Goal: Task Accomplishment & Management: Manage account settings

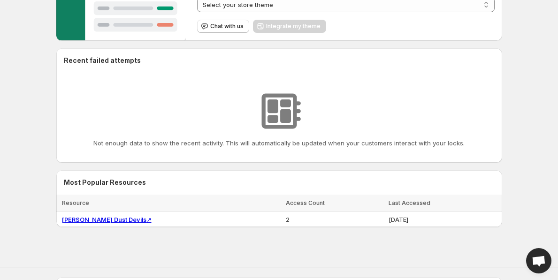
scroll to position [210, 0]
click at [88, 221] on link "[PERSON_NAME] Dust Devils ↗" at bounding box center [107, 220] width 90 height 8
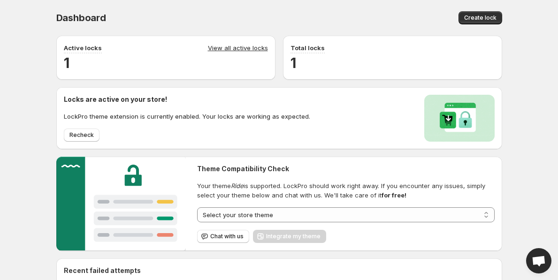
scroll to position [2, 0]
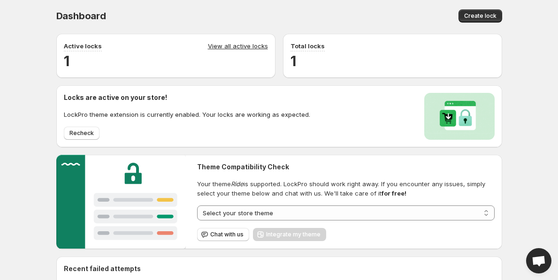
click at [232, 48] on link "View all active locks" at bounding box center [238, 46] width 60 height 10
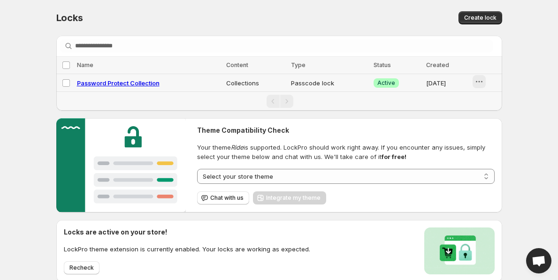
click at [479, 77] on icon "button" at bounding box center [478, 81] width 9 height 9
click at [488, 96] on button "Preview" at bounding box center [486, 101] width 41 height 15
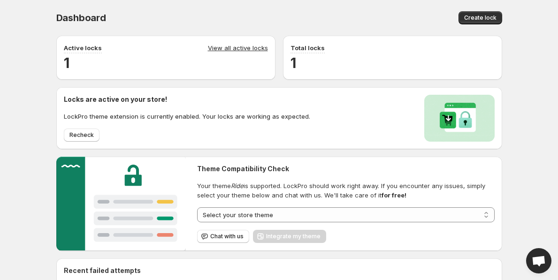
scroll to position [299, 0]
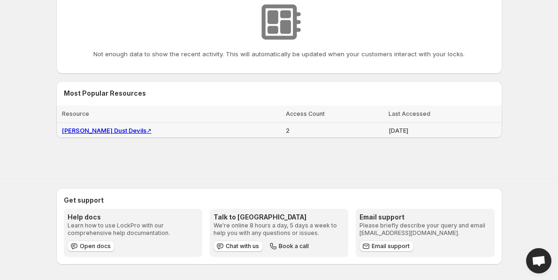
click at [96, 130] on link "[PERSON_NAME] Dust Devils ↗" at bounding box center [107, 131] width 90 height 8
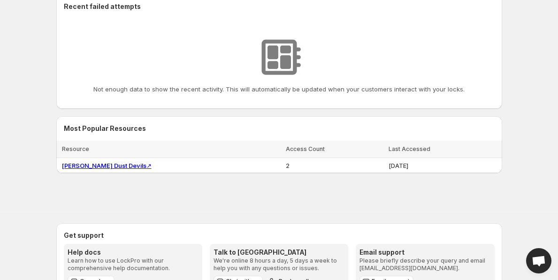
scroll to position [266, 0]
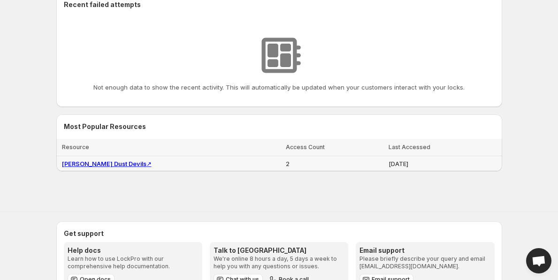
click at [81, 162] on link "Tracy Dust Devils ↗" at bounding box center [107, 164] width 90 height 8
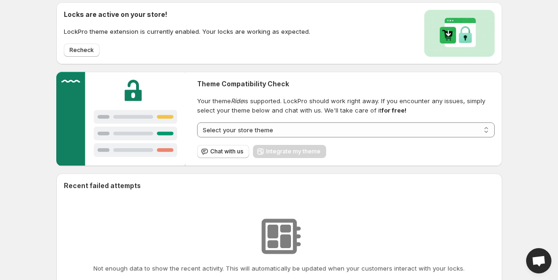
scroll to position [29, 0]
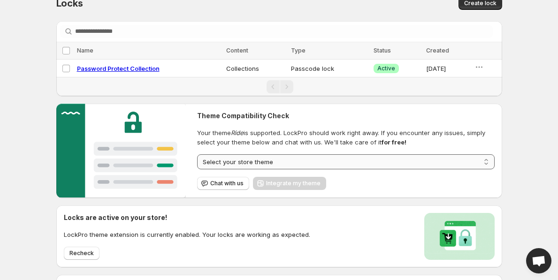
scroll to position [16, 0]
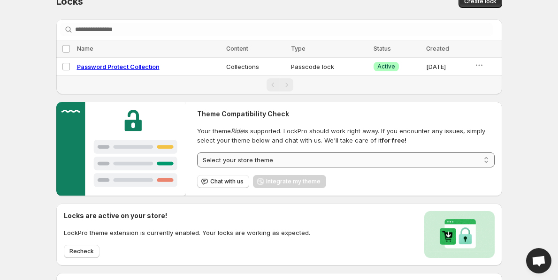
select select "****"
click at [287, 183] on span "Integrate my theme" at bounding box center [293, 182] width 54 height 8
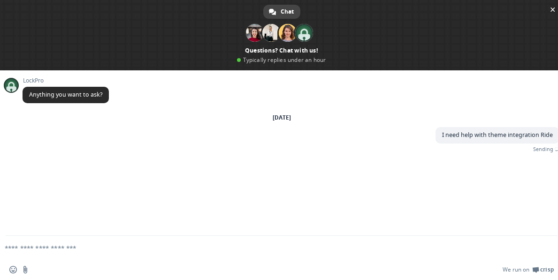
click at [482, 65] on span at bounding box center [281, 35] width 563 height 70
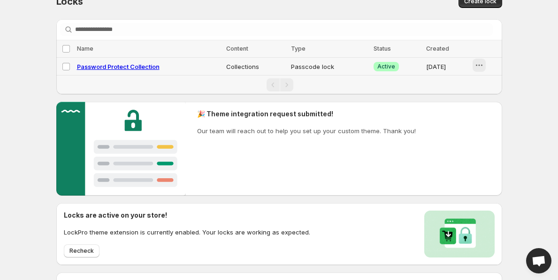
scroll to position [5, 0]
click at [481, 69] on icon "button" at bounding box center [478, 65] width 9 height 9
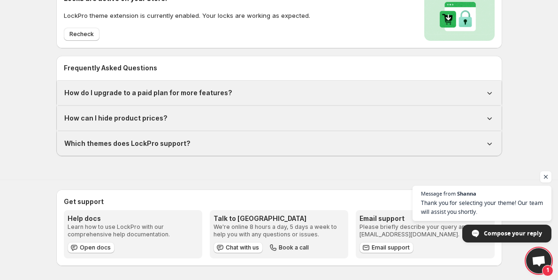
scroll to position [0, 0]
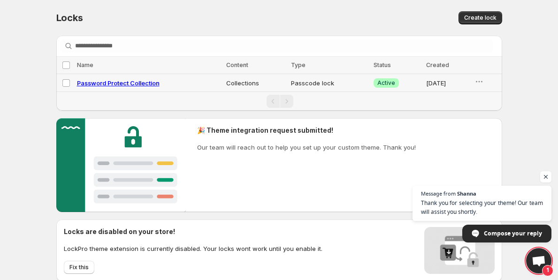
click at [133, 84] on span "Password Protect Collection" at bounding box center [118, 83] width 83 height 8
select select "**********"
select select "******"
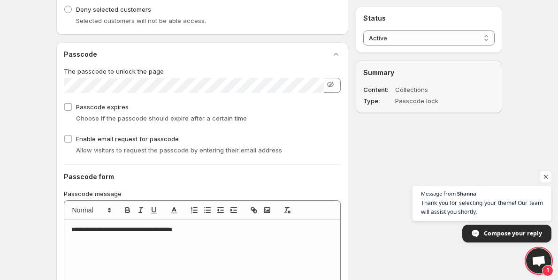
scroll to position [494, 0]
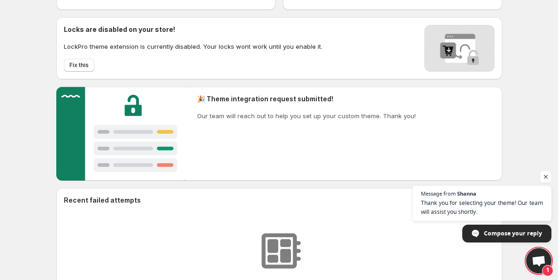
scroll to position [207, 0]
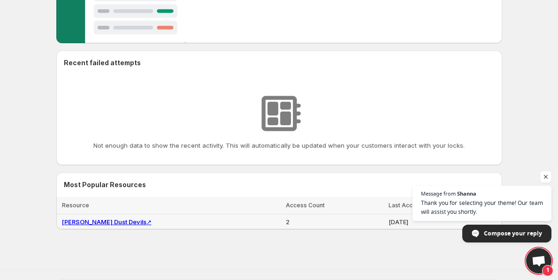
click at [92, 220] on link "Tracy Dust Devils ↗" at bounding box center [107, 222] width 90 height 8
click at [117, 221] on link "Tracy Dust Devils ↗" at bounding box center [107, 222] width 90 height 8
click at [547, 177] on span "Open chat" at bounding box center [546, 177] width 12 height 12
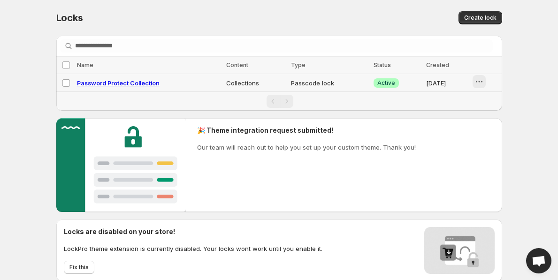
click at [482, 83] on icon "button" at bounding box center [478, 81] width 9 height 9
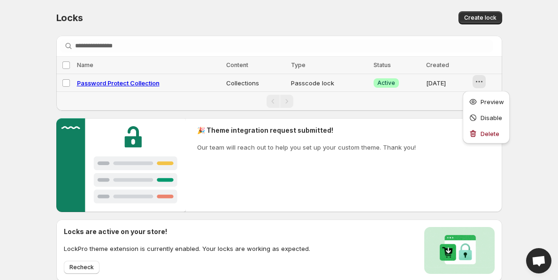
click at [482, 83] on icon "button" at bounding box center [478, 81] width 9 height 9
click at [144, 83] on span "Password Protect Collection" at bounding box center [118, 83] width 83 height 8
select select "**********"
select select "******"
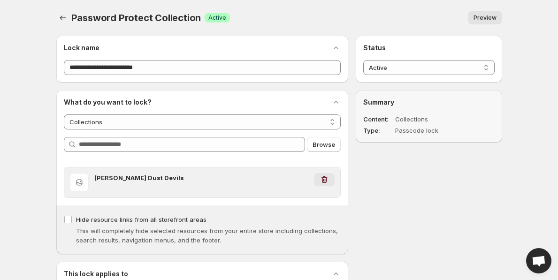
click at [326, 181] on icon "button" at bounding box center [324, 179] width 9 height 9
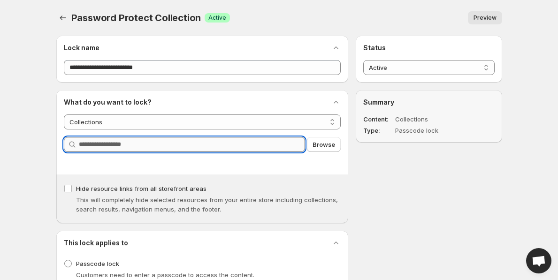
click at [278, 147] on input "Query" at bounding box center [192, 144] width 227 height 15
click at [332, 146] on span "Browse" at bounding box center [324, 144] width 23 height 9
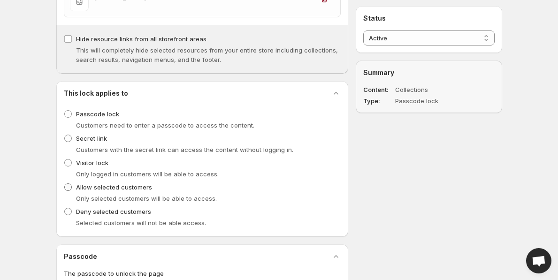
scroll to position [339, 0]
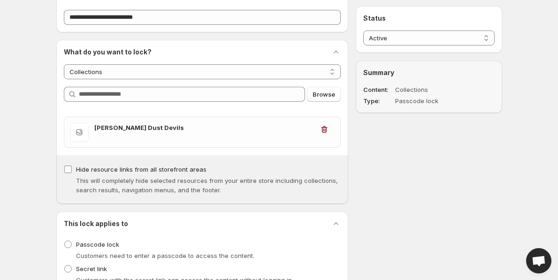
scroll to position [115, 0]
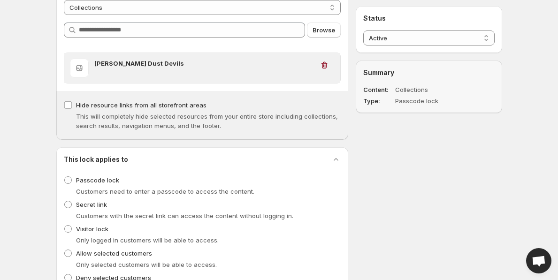
click at [160, 68] on h3 "[PERSON_NAME] Dust Devils" at bounding box center [204, 63] width 220 height 9
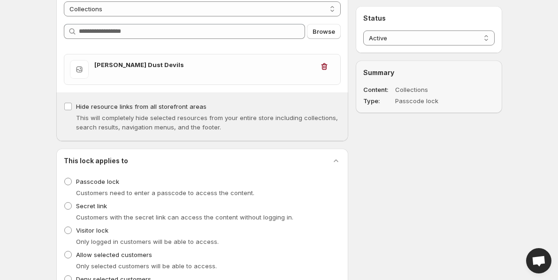
scroll to position [0, 0]
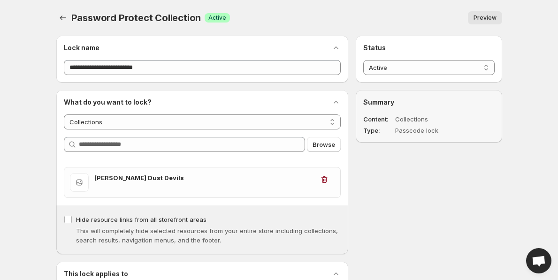
click at [283, 11] on div "Password Protect Collection. This page is ready Password Protect Collection Suc…" at bounding box center [279, 18] width 446 height 36
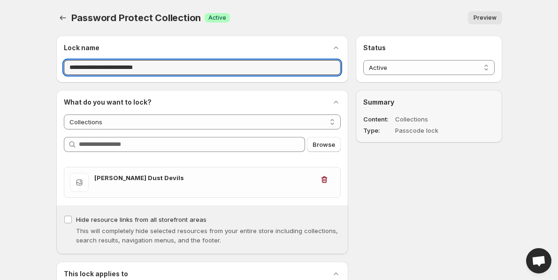
drag, startPoint x: 186, startPoint y: 73, endPoint x: 70, endPoint y: 59, distance: 117.3
click at [70, 59] on div "**********" at bounding box center [202, 59] width 277 height 32
type input "**********"
click button "Save" at bounding box center [0, 0] width 0 height 0
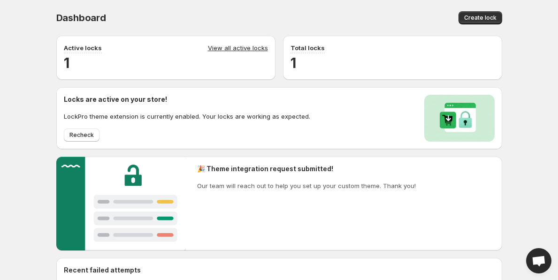
click at [351, 18] on div "Create lock" at bounding box center [394, 17] width 216 height 13
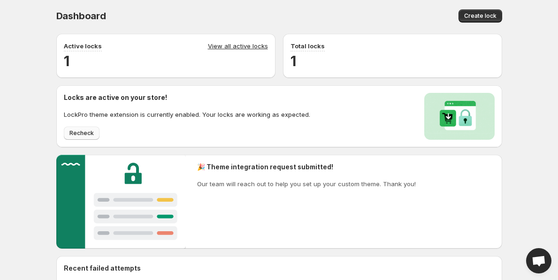
click at [82, 133] on span "Recheck" at bounding box center [81, 134] width 24 height 8
click at [237, 46] on link "View all active locks" at bounding box center [238, 46] width 60 height 10
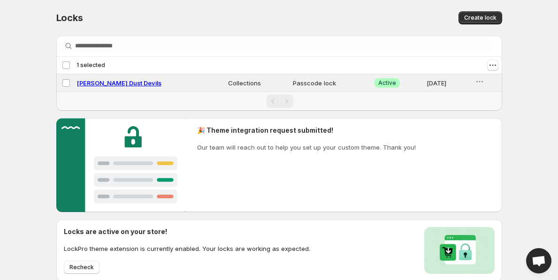
click at [392, 21] on div "Create lock" at bounding box center [389, 17] width 228 height 13
click at [494, 66] on icon "Actions" at bounding box center [492, 65] width 9 height 9
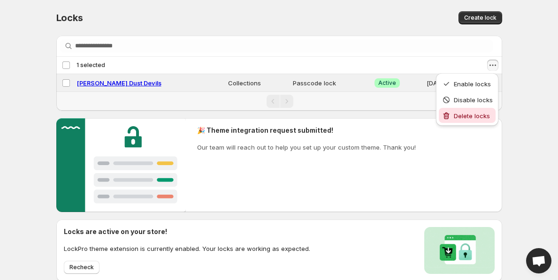
click at [473, 113] on span "Delete locks" at bounding box center [472, 116] width 36 height 8
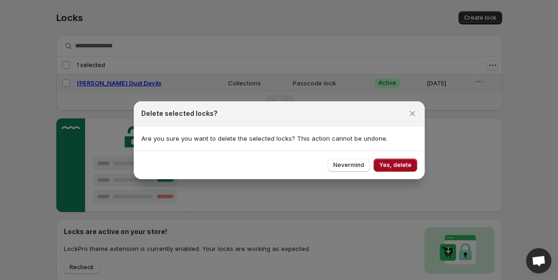
click at [385, 168] on span "Yes, delete" at bounding box center [395, 165] width 32 height 8
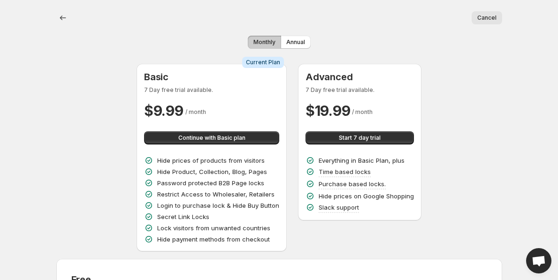
click at [490, 18] on span "Cancel" at bounding box center [486, 18] width 19 height 8
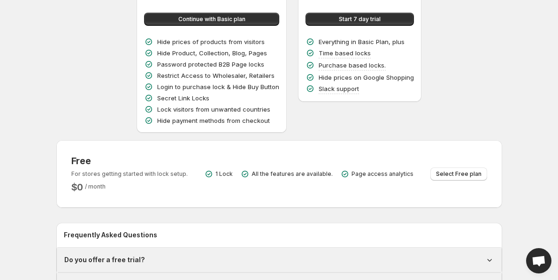
scroll to position [204, 0]
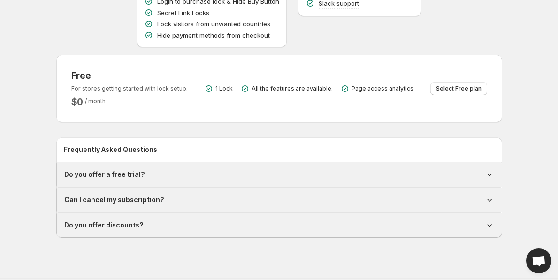
click at [101, 198] on h1 "Can I cancel my subscription?" at bounding box center [114, 199] width 100 height 9
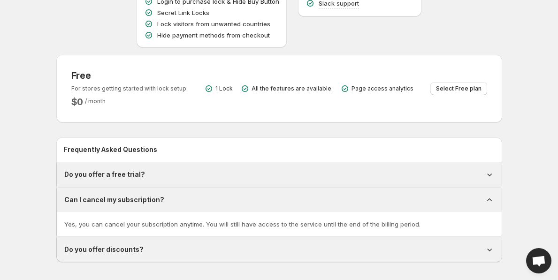
click at [101, 199] on h1 "Can I cancel my subscription?" at bounding box center [114, 199] width 100 height 9
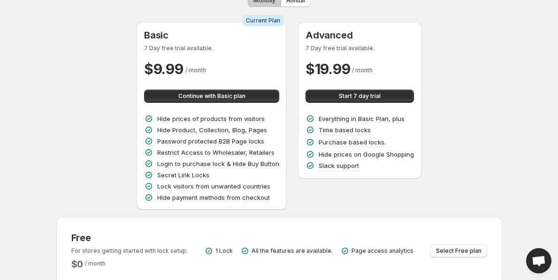
scroll to position [21, 0]
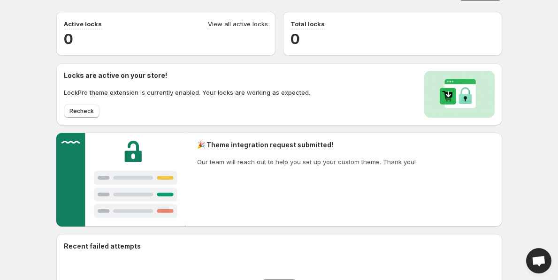
scroll to position [22, 0]
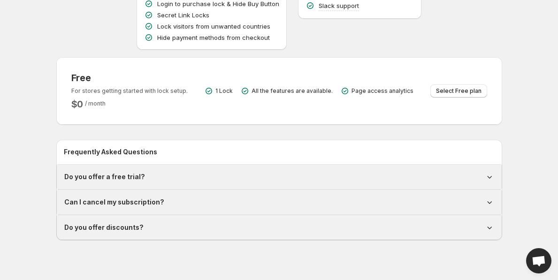
scroll to position [205, 0]
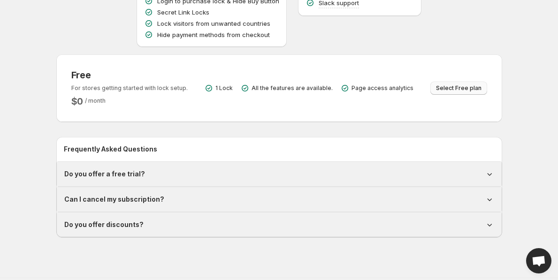
click at [445, 91] on span "Select Free plan" at bounding box center [459, 88] width 46 height 8
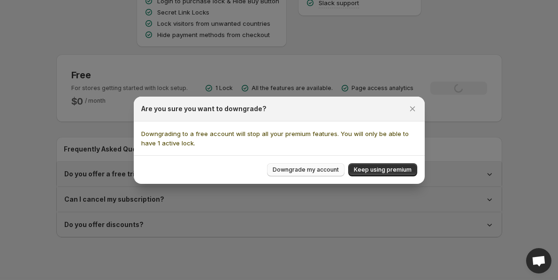
click at [317, 171] on span "Downgrade my account" at bounding box center [306, 170] width 66 height 8
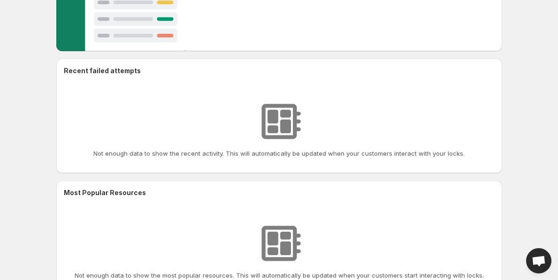
scroll to position [357, 0]
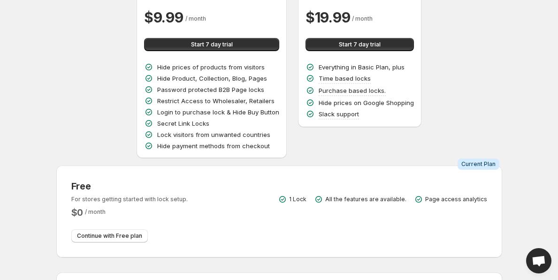
scroll to position [161, 0]
